Goal: Task Accomplishment & Management: Manage account settings

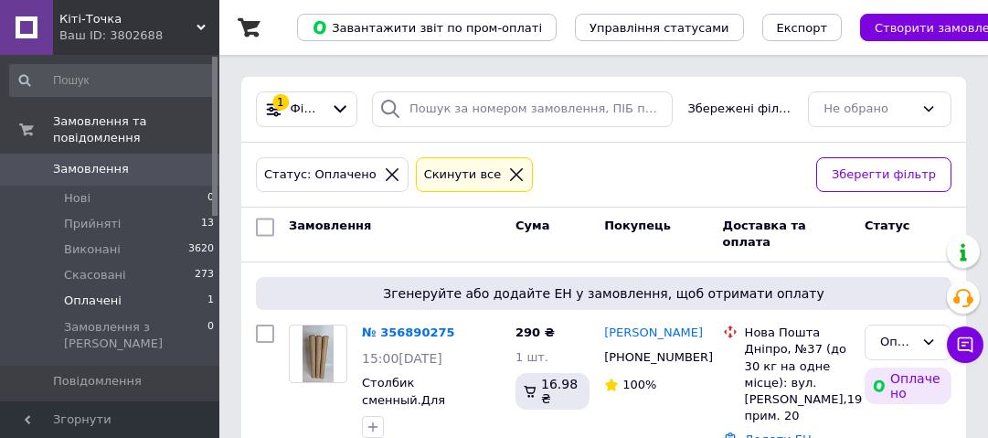
scroll to position [69, 0]
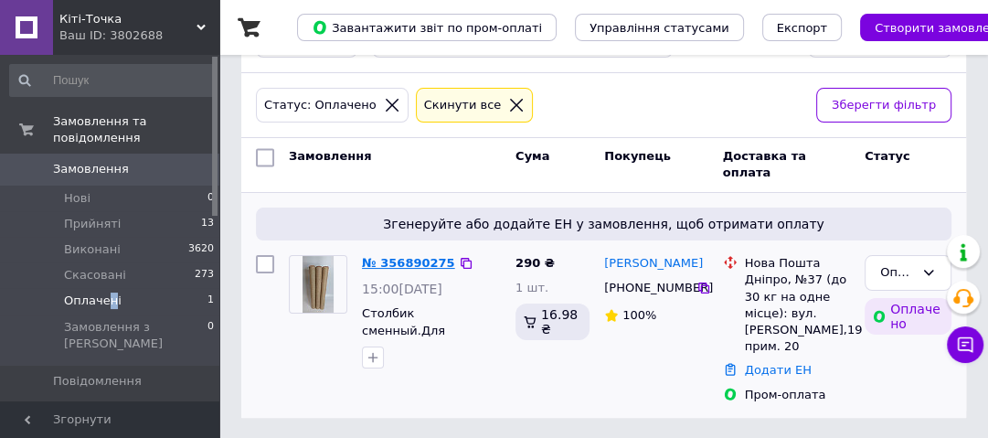
click at [397, 256] on link "№ 356890275" at bounding box center [408, 263] width 93 height 14
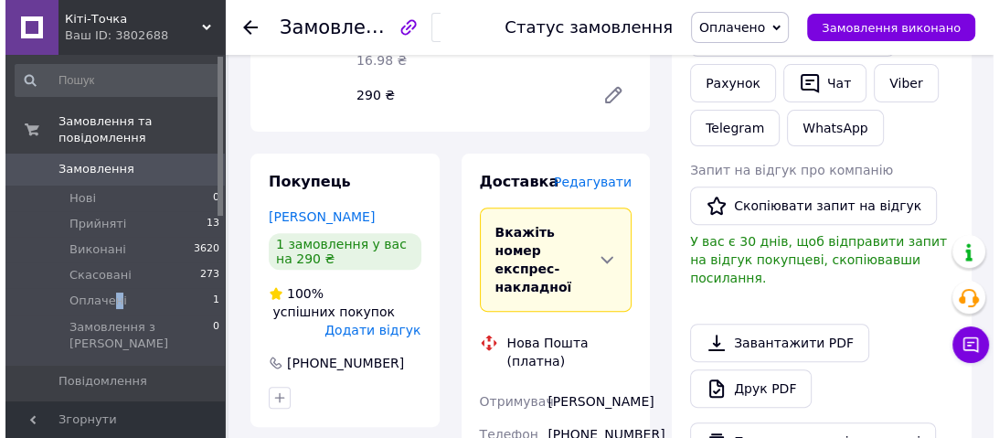
scroll to position [439, 0]
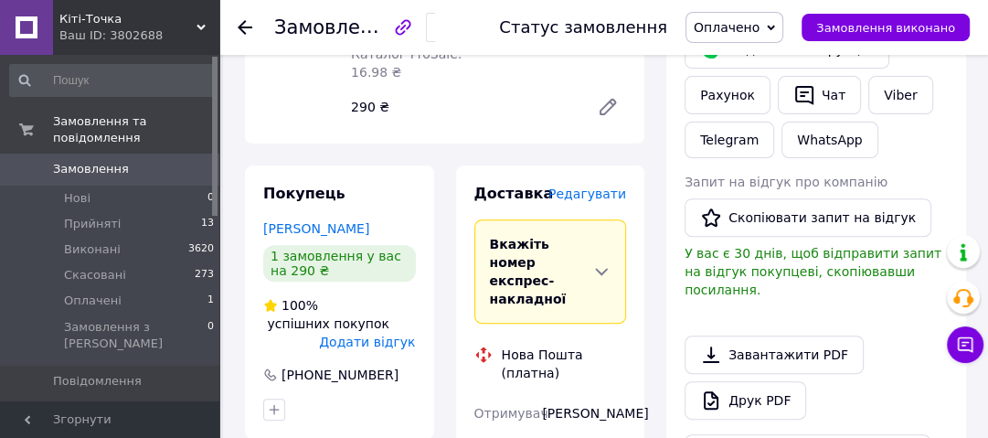
click at [603, 198] on span "Редагувати" at bounding box center [587, 193] width 78 height 15
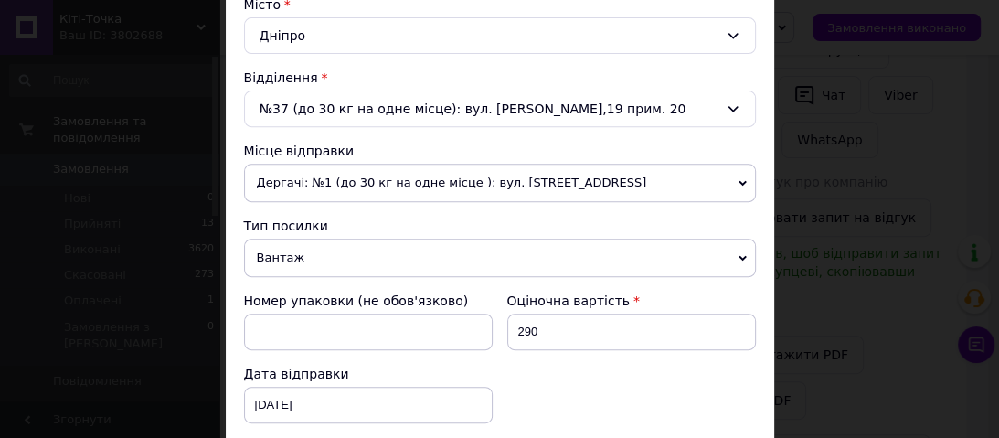
scroll to position [658, 0]
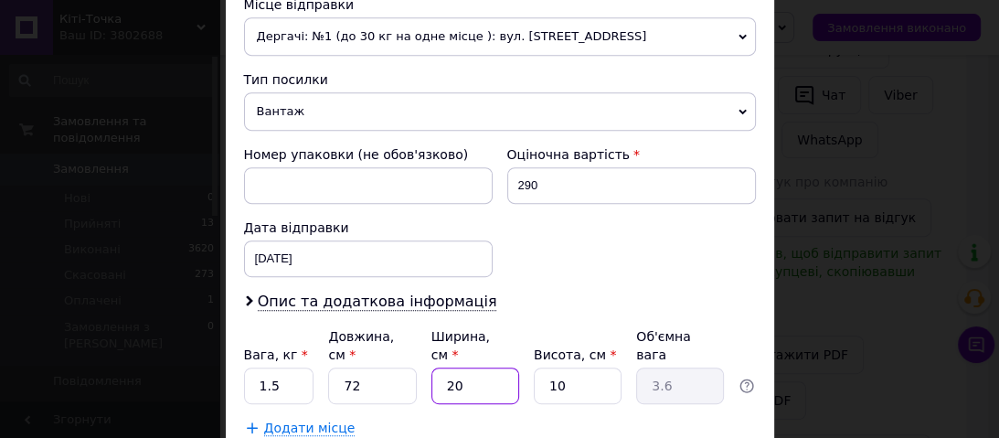
click at [484, 367] on input "20" at bounding box center [475, 385] width 88 height 37
type input "2"
type input "0.36"
type input "1"
type input "0.18"
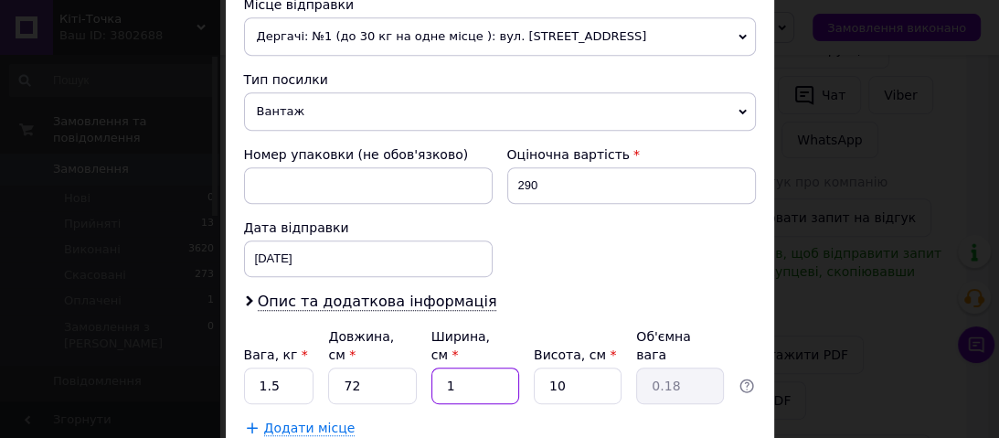
type input "12"
type input "2.16"
type input "12"
click at [572, 367] on input "10" at bounding box center [578, 385] width 88 height 37
type input "1"
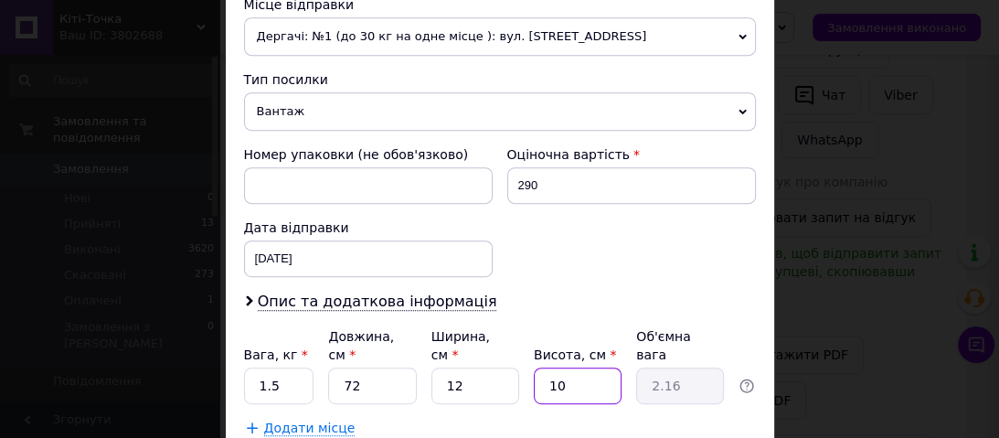
type input "0.22"
type input "9"
type input "1.94"
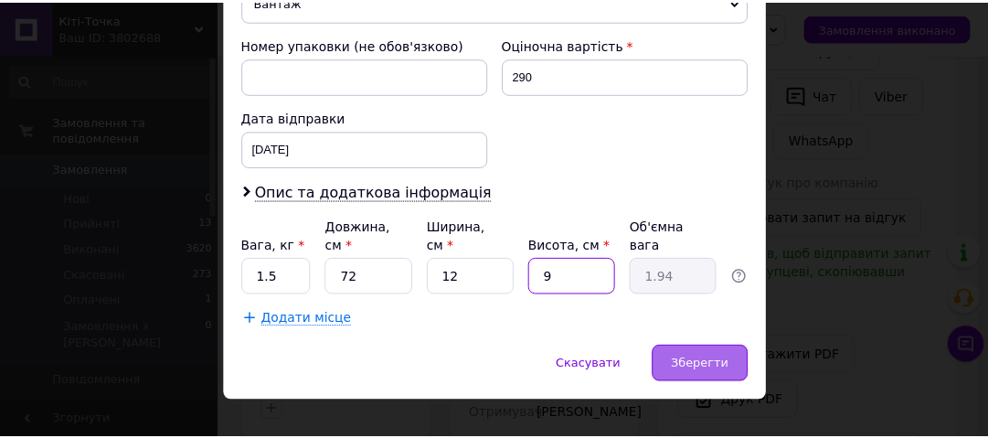
scroll to position [770, 0]
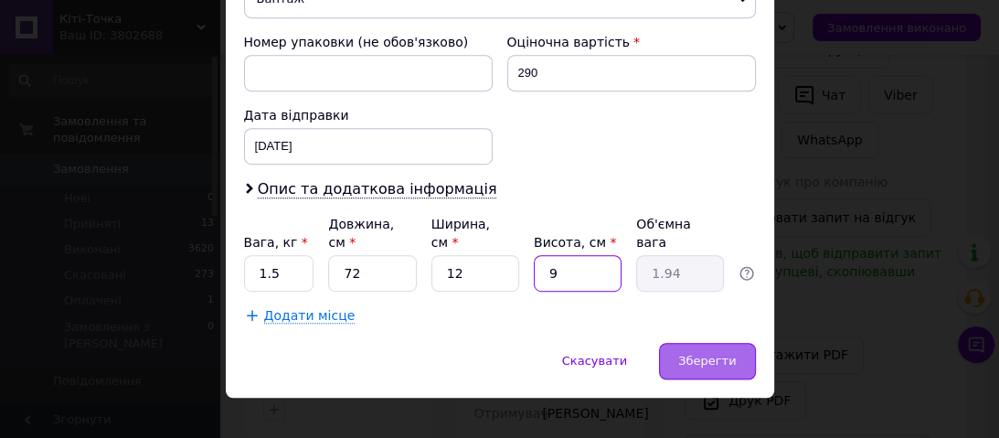
type input "9"
click at [725, 354] on span "Зберегти" at bounding box center [707, 361] width 58 height 14
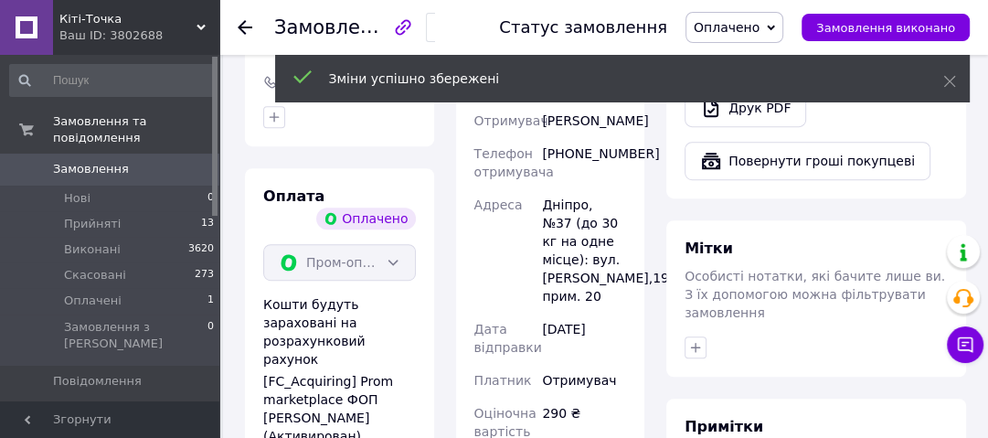
scroll to position [950, 0]
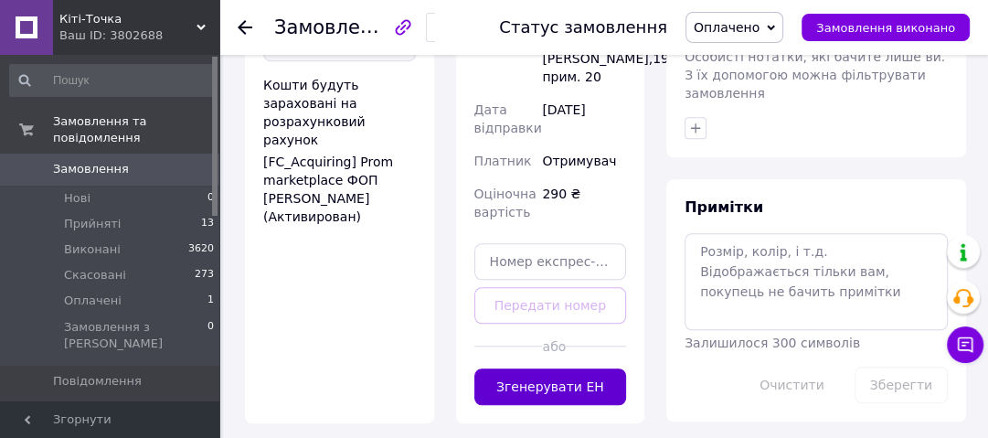
click at [578, 368] on button "Згенерувати ЕН" at bounding box center [550, 386] width 153 height 37
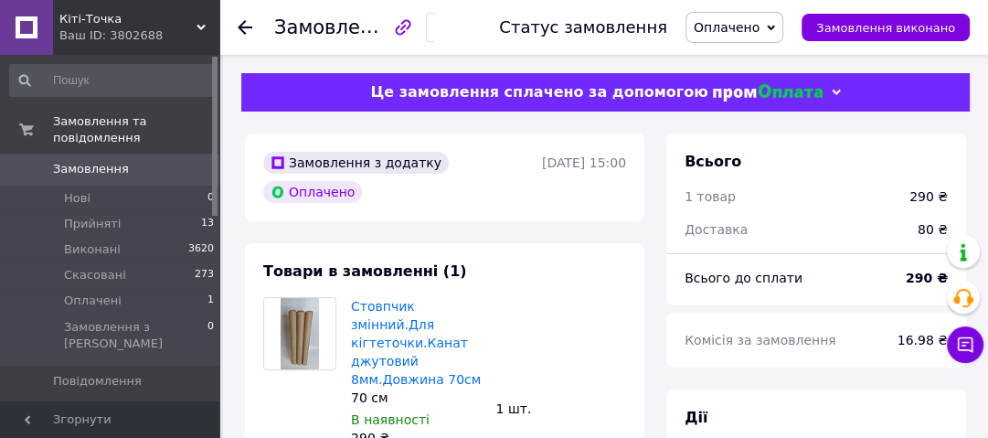
scroll to position [0, 0]
click at [747, 32] on span "Оплачено" at bounding box center [726, 27] width 66 height 15
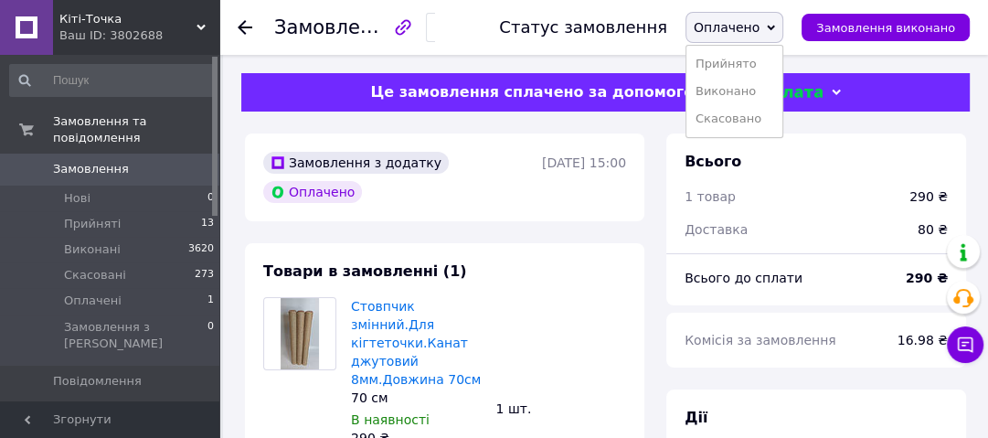
drag, startPoint x: 736, startPoint y: 65, endPoint x: 724, endPoint y: 58, distance: 14.3
click at [736, 64] on li "Прийнято" at bounding box center [734, 63] width 96 height 27
